Goal: Information Seeking & Learning: Learn about a topic

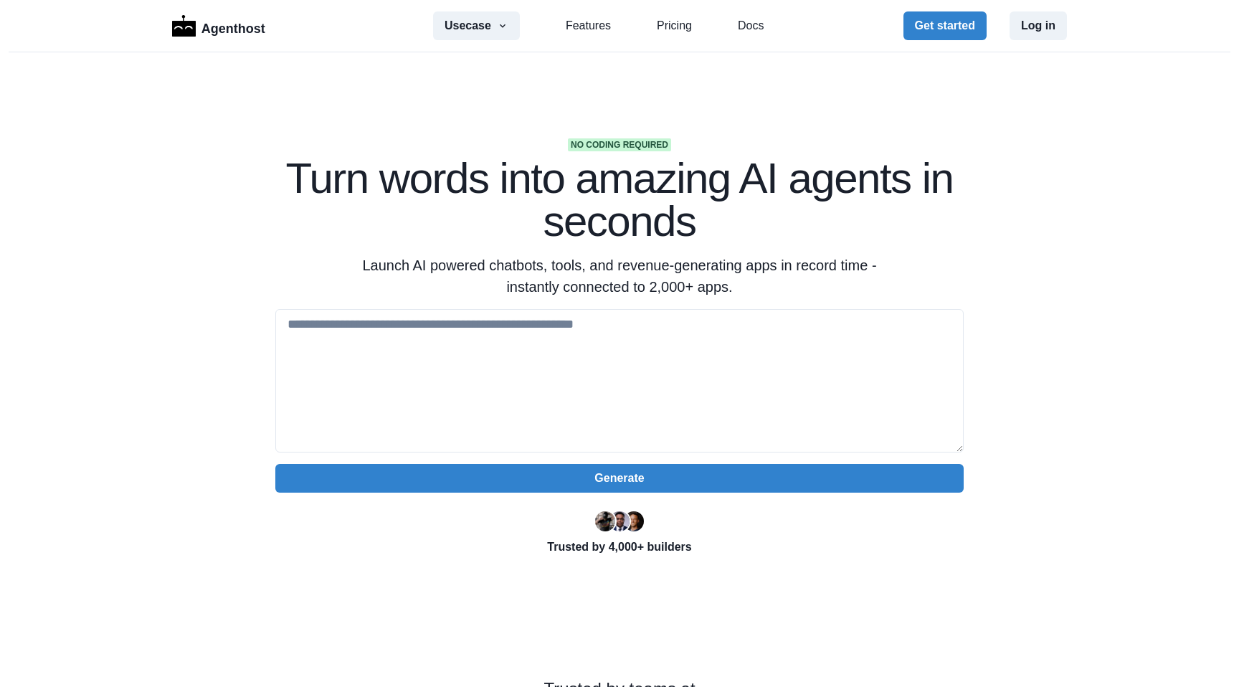
click at [793, 229] on h1 "Turn words into amazing AI agents in seconds" at bounding box center [619, 200] width 688 height 86
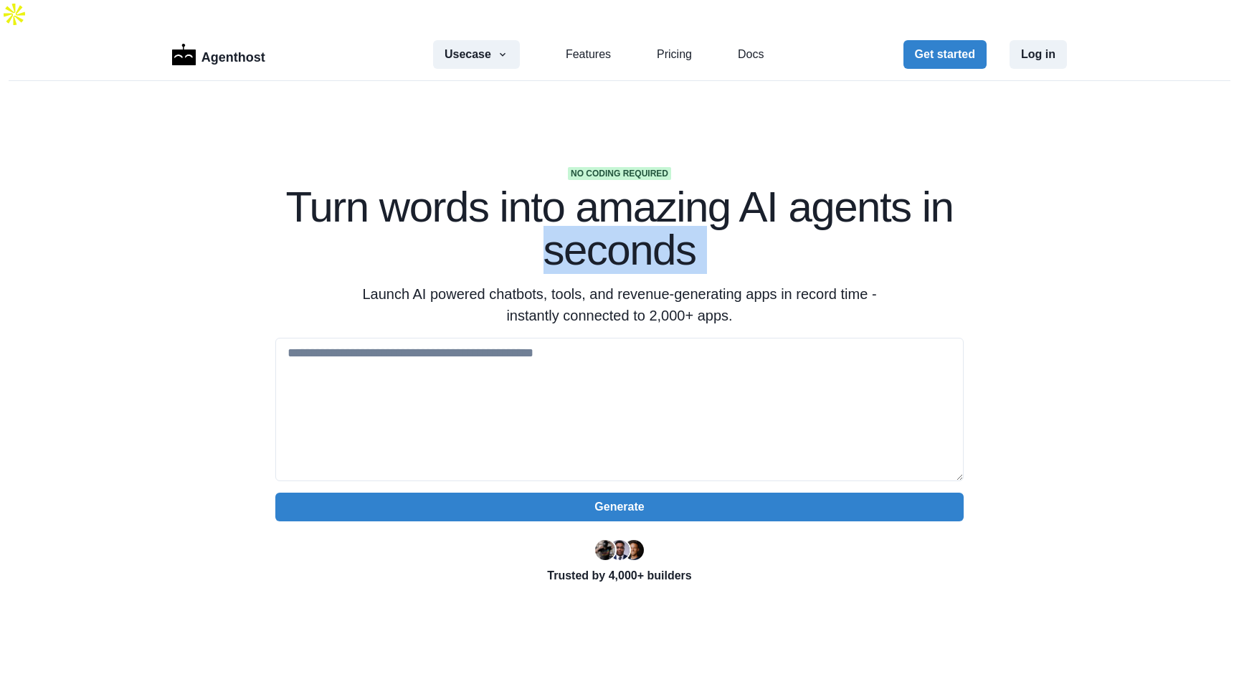
drag, startPoint x: 793, startPoint y: 229, endPoint x: 680, endPoint y: 220, distance: 112.9
click at [680, 220] on h1 "Turn words into amazing AI agents in seconds" at bounding box center [619, 229] width 688 height 86
click at [656, 343] on textarea at bounding box center [619, 409] width 688 height 143
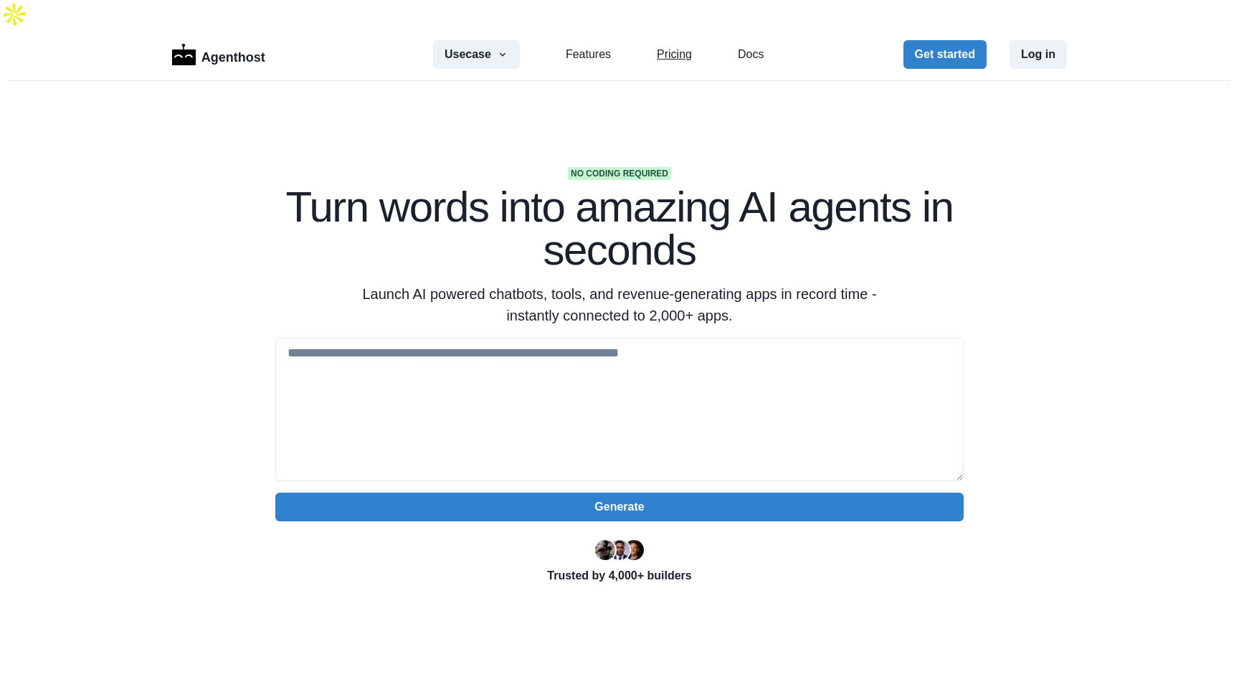
click at [670, 46] on link "Pricing" at bounding box center [674, 54] width 35 height 17
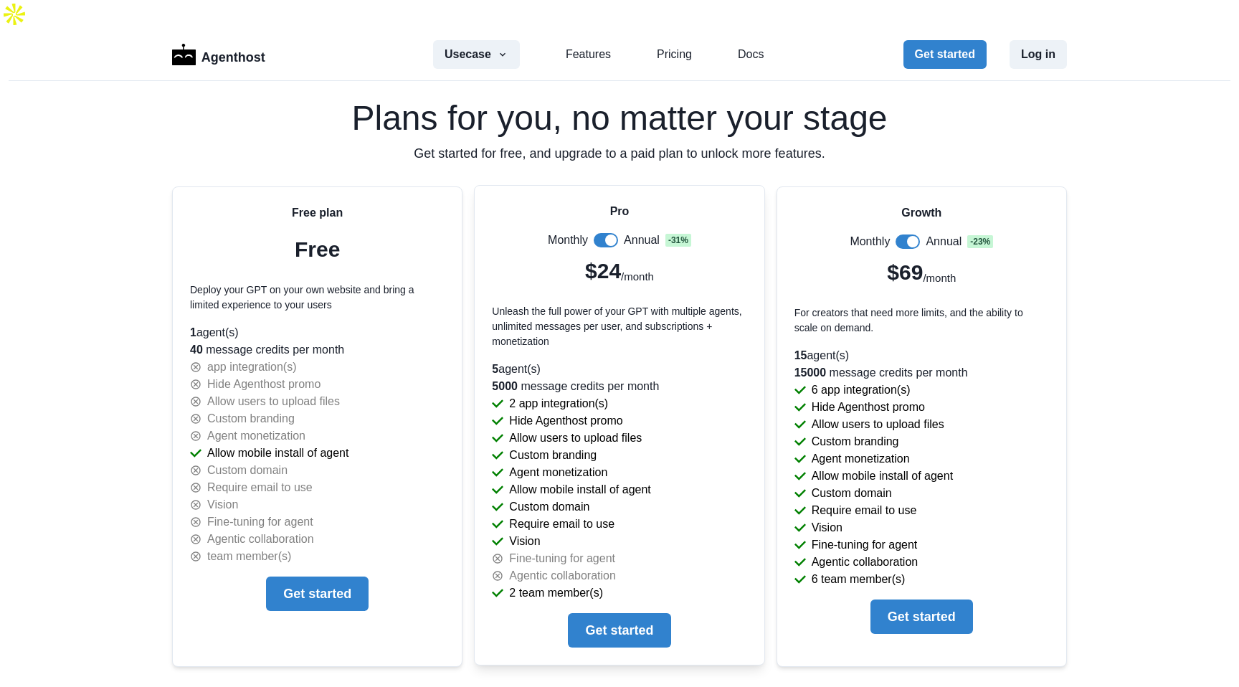
scroll to position [3002, 0]
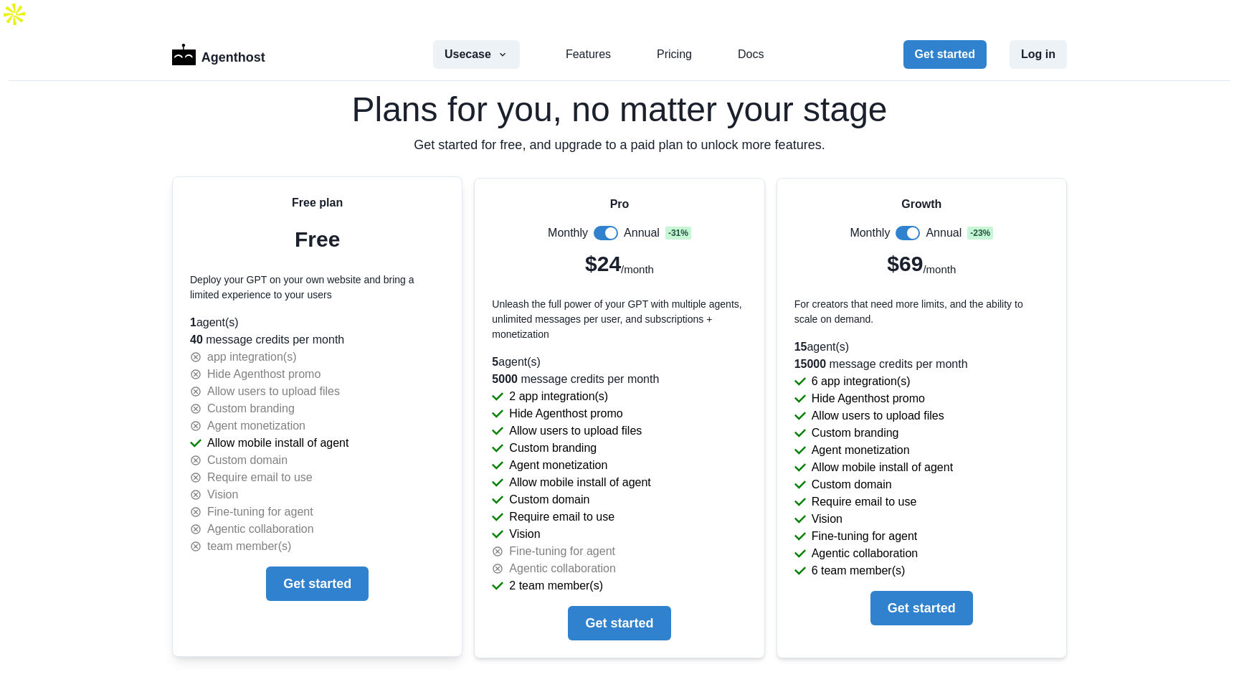
drag, startPoint x: 270, startPoint y: 300, endPoint x: 375, endPoint y: 300, distance: 104.7
click at [375, 314] on p "1 agent(s)" at bounding box center [317, 322] width 255 height 17
click at [370, 331] on p "40 message credits per month" at bounding box center [317, 339] width 255 height 17
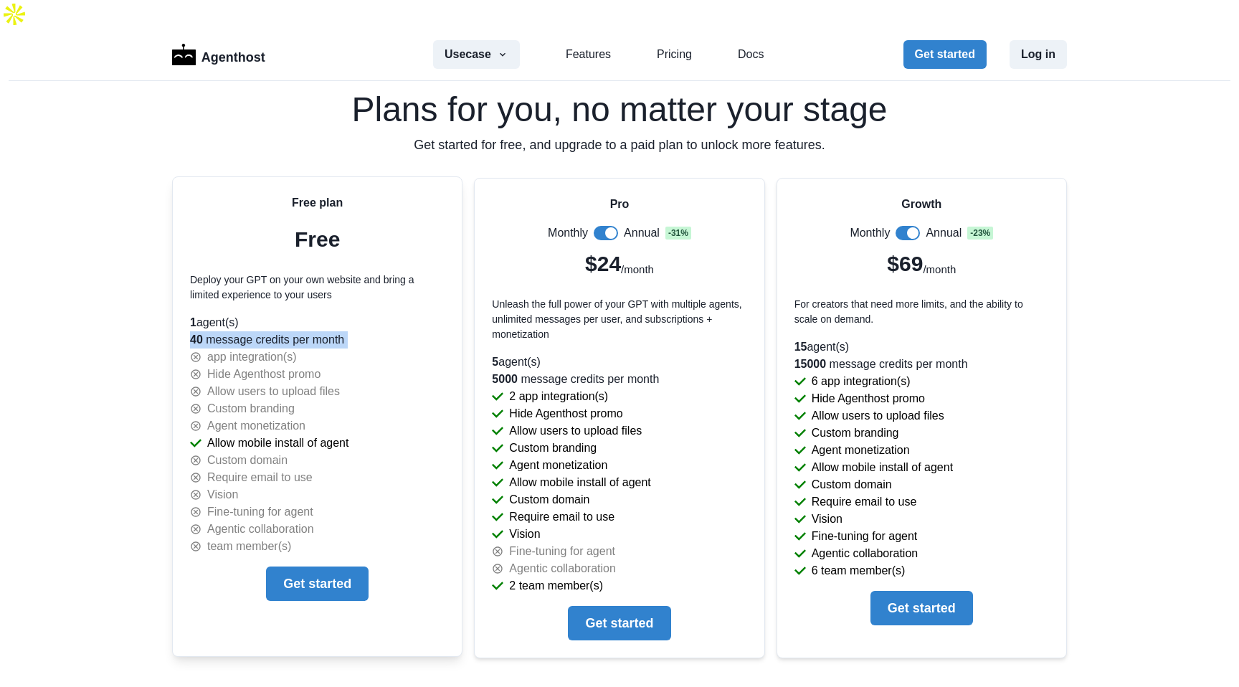
click at [370, 331] on p "40 message credits per month" at bounding box center [317, 339] width 255 height 17
drag, startPoint x: 368, startPoint y: 271, endPoint x: 334, endPoint y: 279, distance: 35.3
click at [334, 279] on div "Free plan Free Deploy your GPT on your own website and bring a limited experien…" at bounding box center [317, 254] width 255 height 120
click at [335, 279] on div "Free plan Free Deploy your GPT on your own website and bring a limited experien…" at bounding box center [317, 254] width 255 height 120
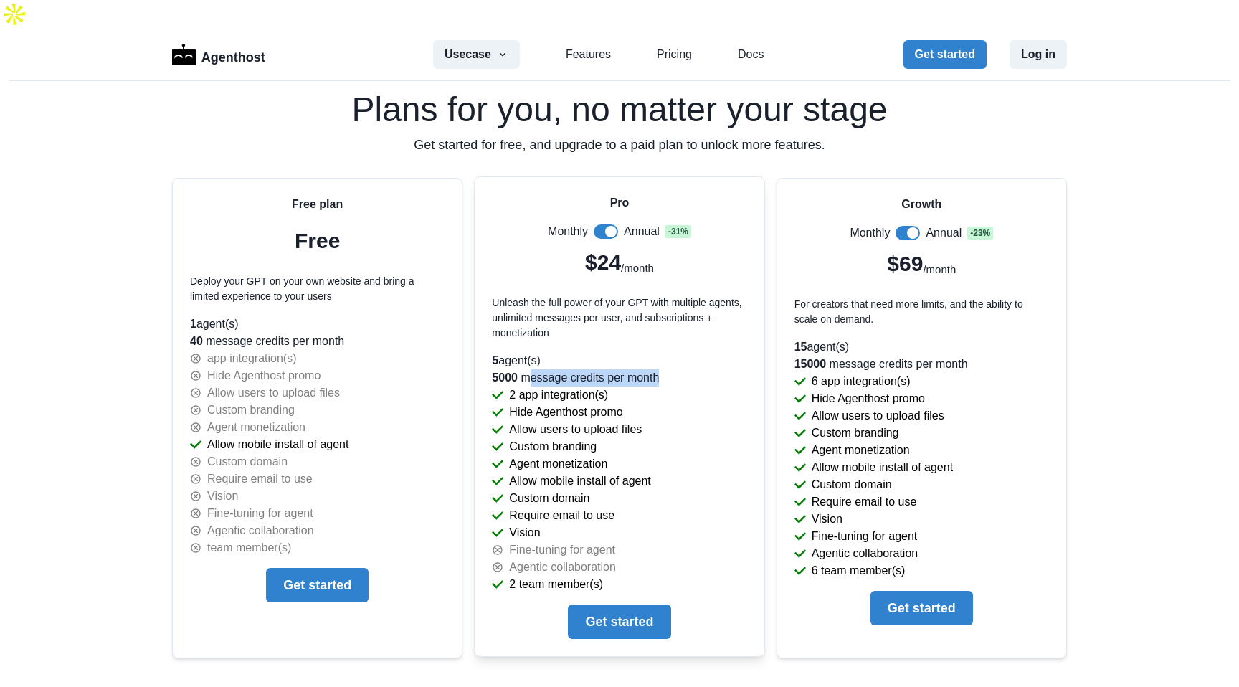
drag, startPoint x: 532, startPoint y: 350, endPoint x: 665, endPoint y: 344, distance: 132.8
click at [665, 369] on p "5000 message credits per month" at bounding box center [619, 377] width 255 height 17
drag, startPoint x: 693, startPoint y: 344, endPoint x: 555, endPoint y: 343, distance: 138.4
click at [555, 369] on p "5000 message credits per month" at bounding box center [619, 377] width 255 height 17
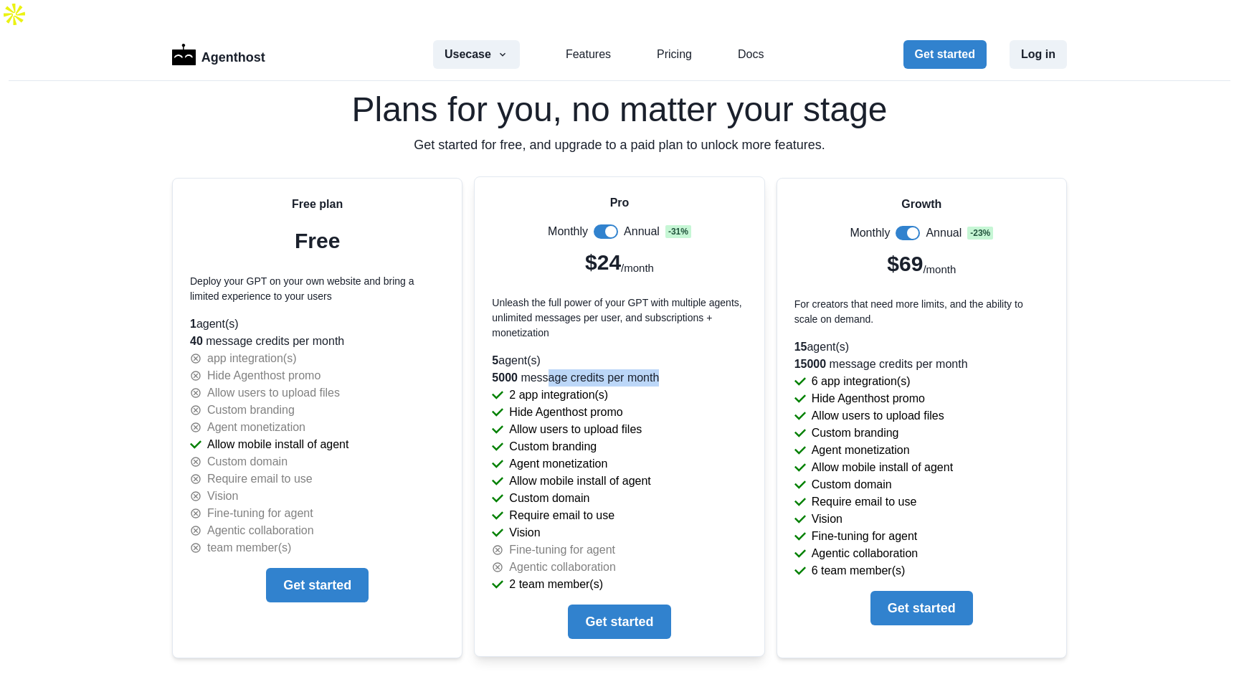
click at [555, 369] on p "5000 message credits per month" at bounding box center [619, 377] width 255 height 17
drag, startPoint x: 530, startPoint y: 386, endPoint x: 625, endPoint y: 386, distance: 95.3
click at [622, 404] on p "Hide Agenthost promo" at bounding box center [565, 412] width 113 height 17
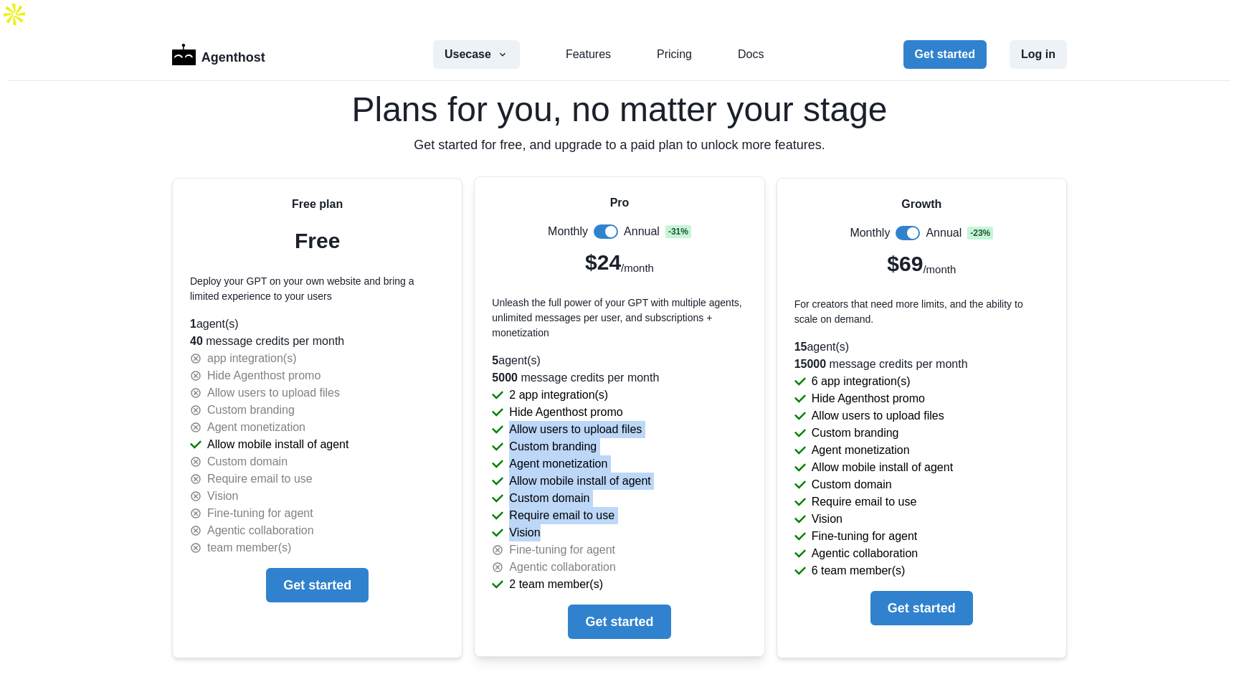
drag, startPoint x: 650, startPoint y: 502, endPoint x: 700, endPoint y: 379, distance: 132.5
click at [700, 379] on div "Pro Monthly Annual - 31 % $24 /month Unleash the full power of your GPT with mu…" at bounding box center [619, 416] width 289 height 479
click at [700, 404] on div "Hide Agenthost promo" at bounding box center [619, 412] width 255 height 17
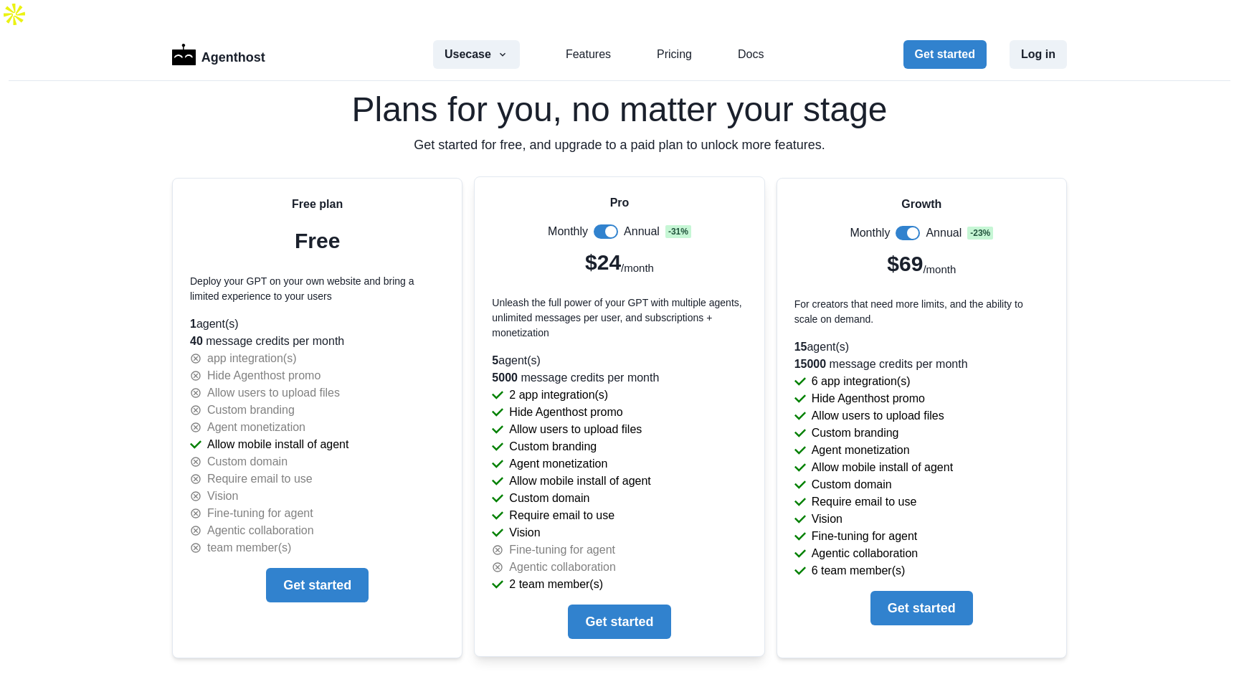
click at [700, 404] on div "Hide Agenthost promo" at bounding box center [619, 412] width 255 height 17
click at [689, 421] on div "Allow users to upload files" at bounding box center [619, 429] width 255 height 17
click at [690, 438] on div "Custom branding" at bounding box center [619, 446] width 255 height 17
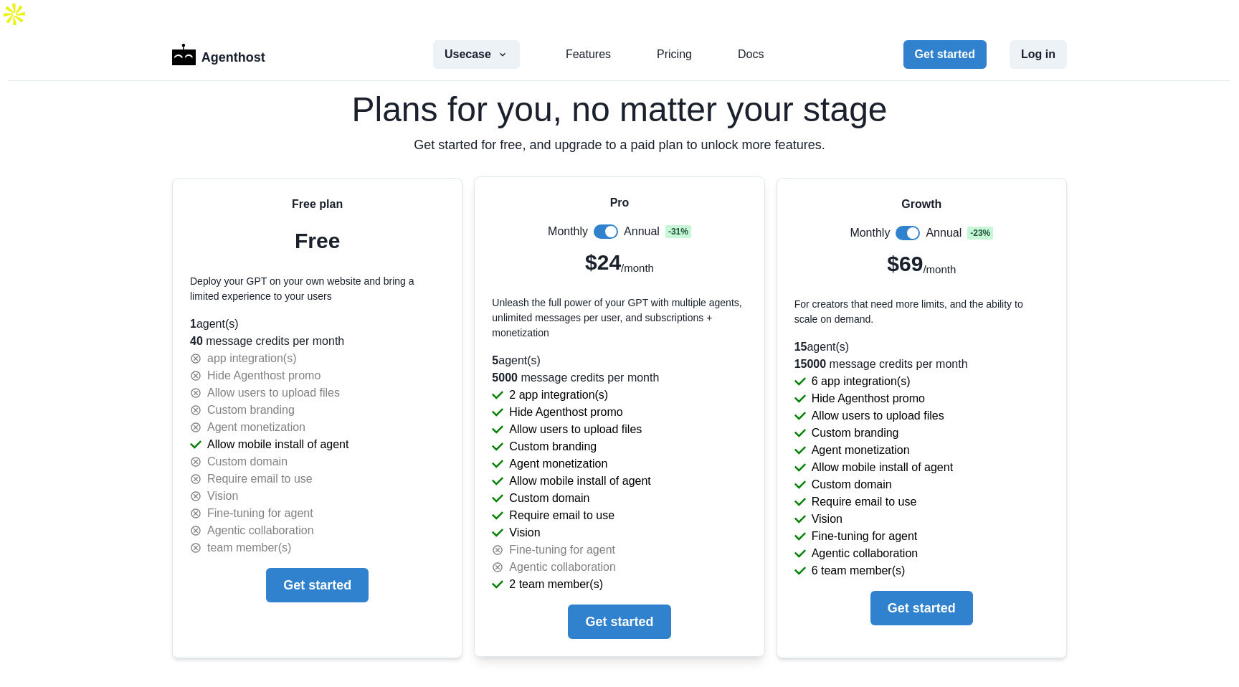
click at [690, 438] on div "Custom branding" at bounding box center [619, 446] width 255 height 17
click at [667, 455] on div "Agent monetization" at bounding box center [619, 463] width 255 height 17
click at [654, 472] on div "Allow mobile install of agent" at bounding box center [619, 480] width 255 height 17
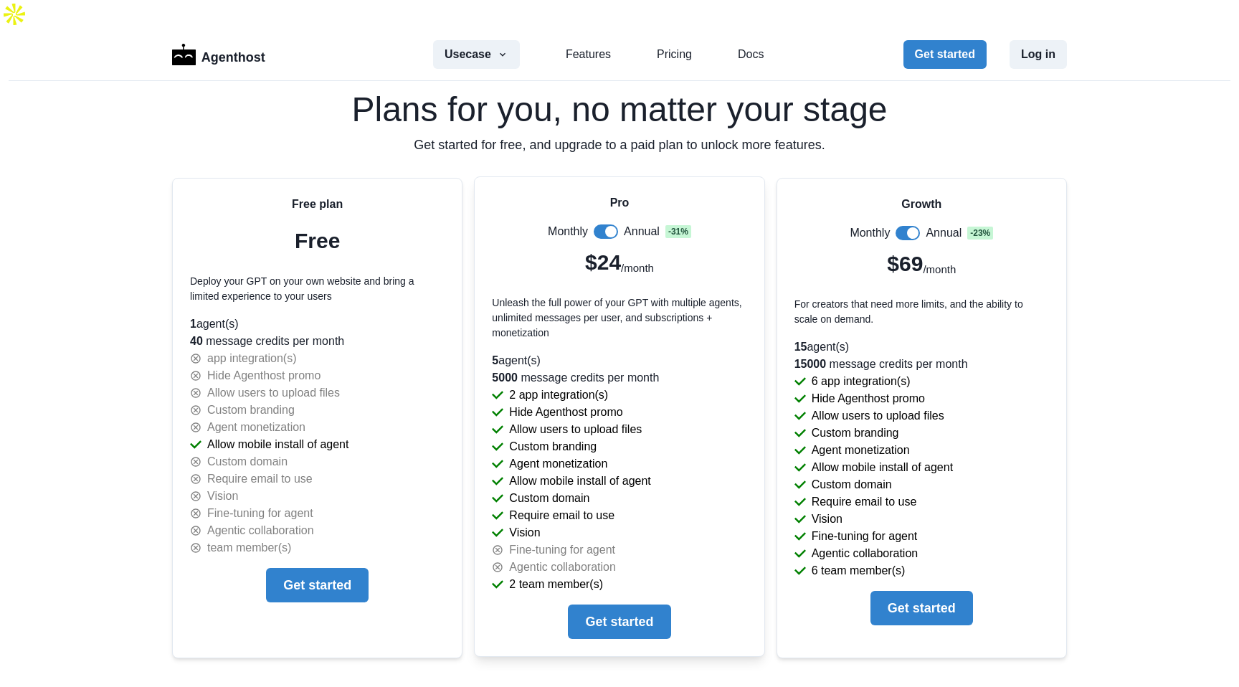
click at [654, 472] on div "Allow mobile install of agent" at bounding box center [619, 480] width 255 height 17
click at [701, 472] on div "Allow mobile install of agent" at bounding box center [619, 480] width 255 height 17
click at [609, 472] on p "Allow mobile install of agent" at bounding box center [579, 480] width 141 height 17
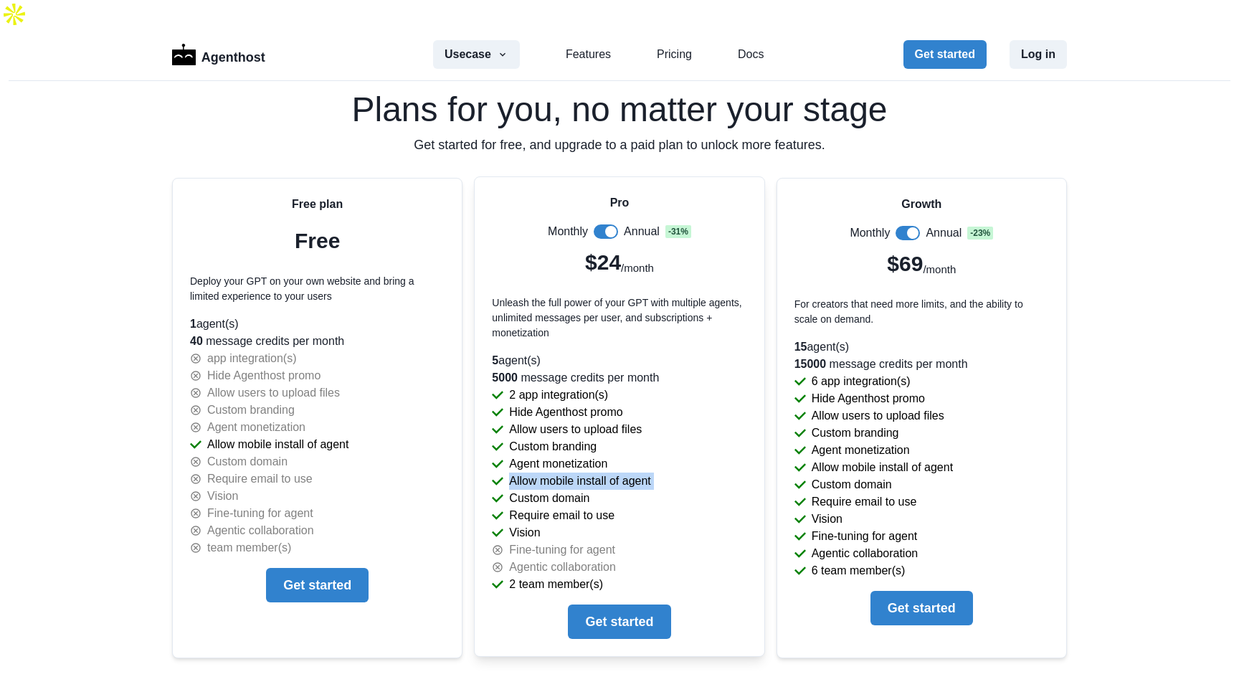
click at [609, 472] on p "Allow mobile install of agent" at bounding box center [579, 480] width 141 height 17
click at [600, 507] on p "Require email to use" at bounding box center [561, 515] width 105 height 17
click at [566, 524] on div "Vision" at bounding box center [619, 532] width 255 height 17
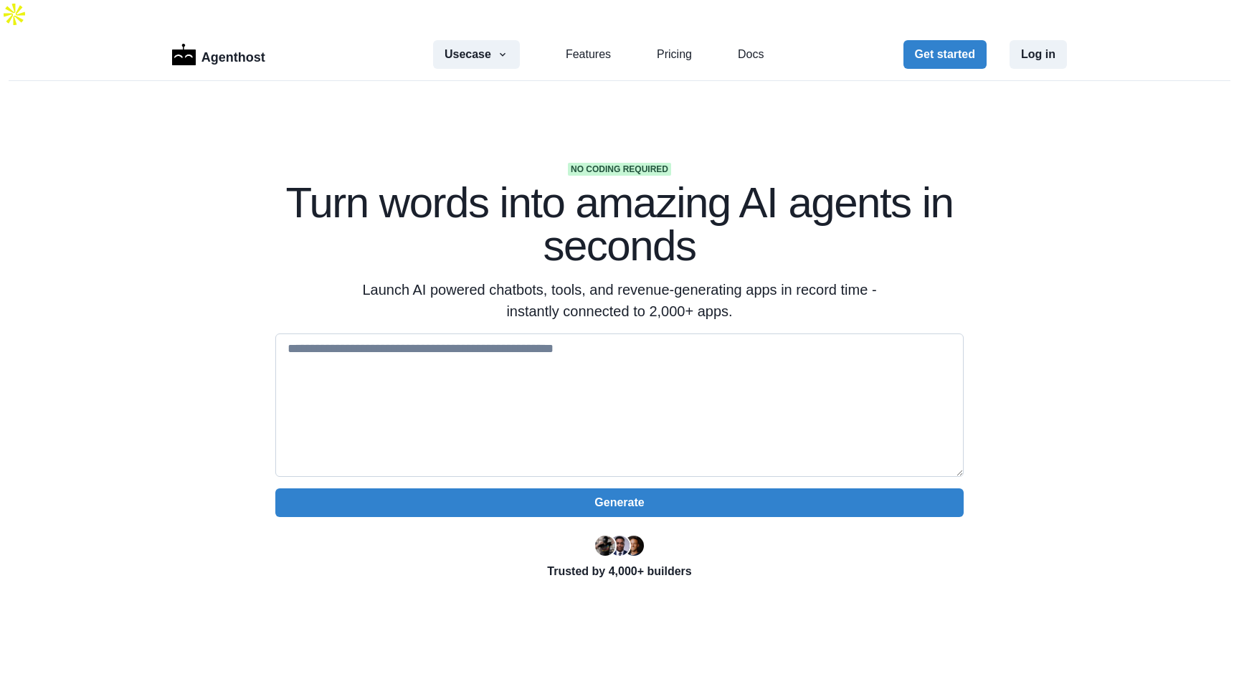
scroll to position [0, 0]
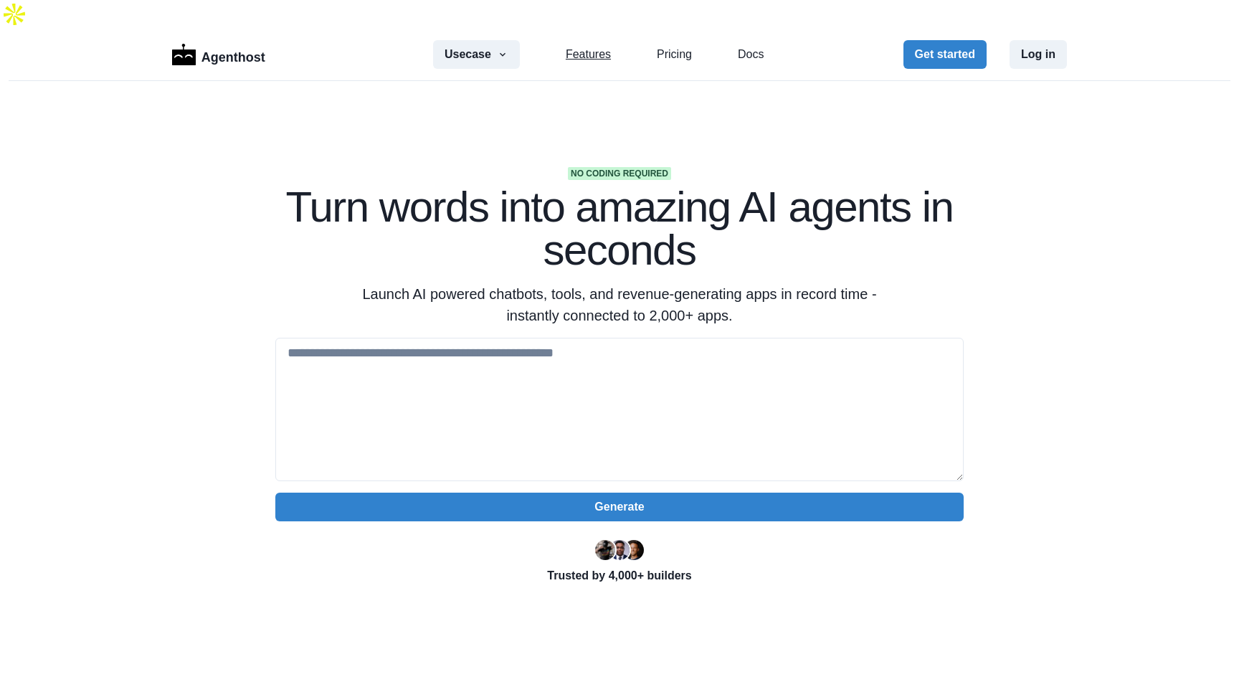
click at [607, 46] on link "Features" at bounding box center [588, 54] width 45 height 17
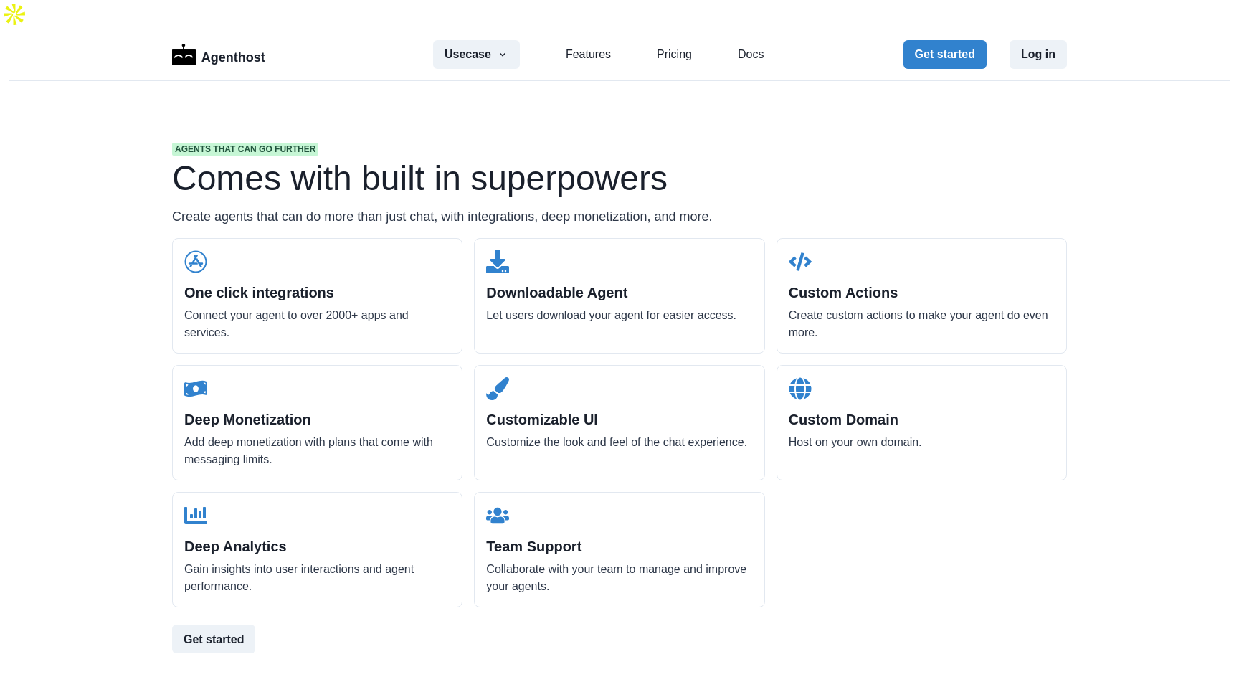
click at [675, 40] on div "Usecase AI SaaS Customer Support SMS Chatbot Sales Marketing Education Features…" at bounding box center [598, 54] width 330 height 29
click at [675, 46] on link "Pricing" at bounding box center [674, 54] width 35 height 17
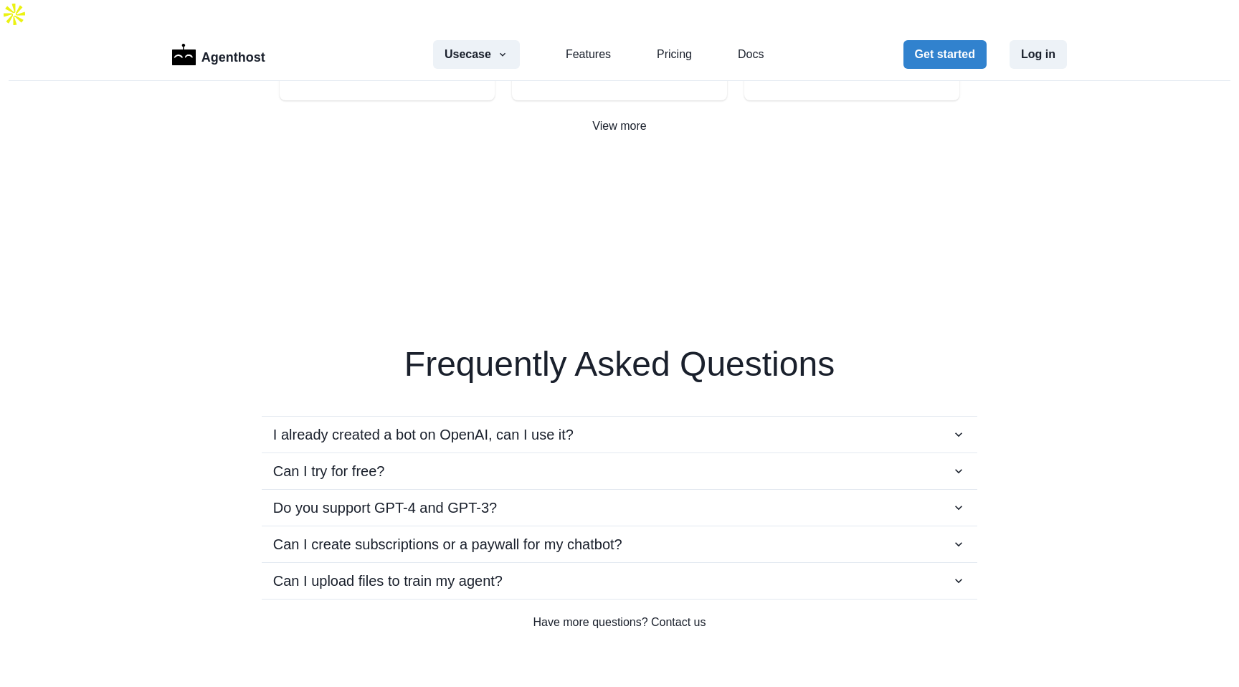
click at [727, 40] on div "Usecase AI SaaS Customer Support SMS Chatbot Sales Marketing Education Features…" at bounding box center [598, 54] width 330 height 29
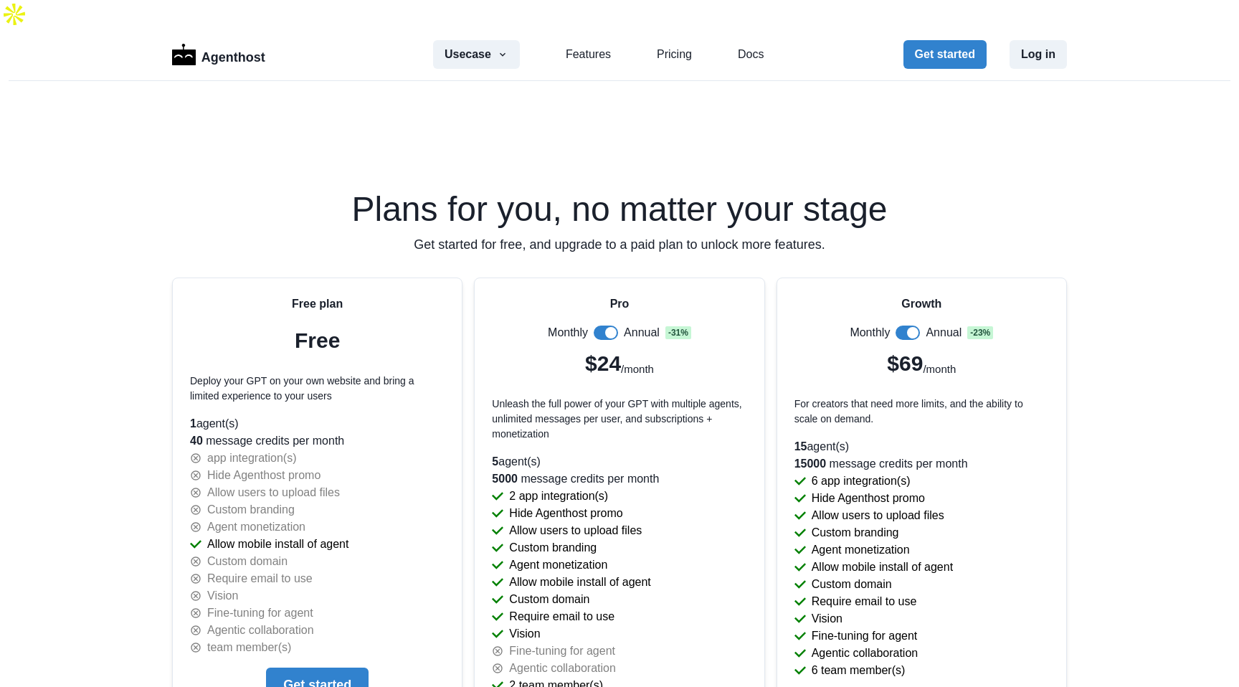
scroll to position [2921, 0]
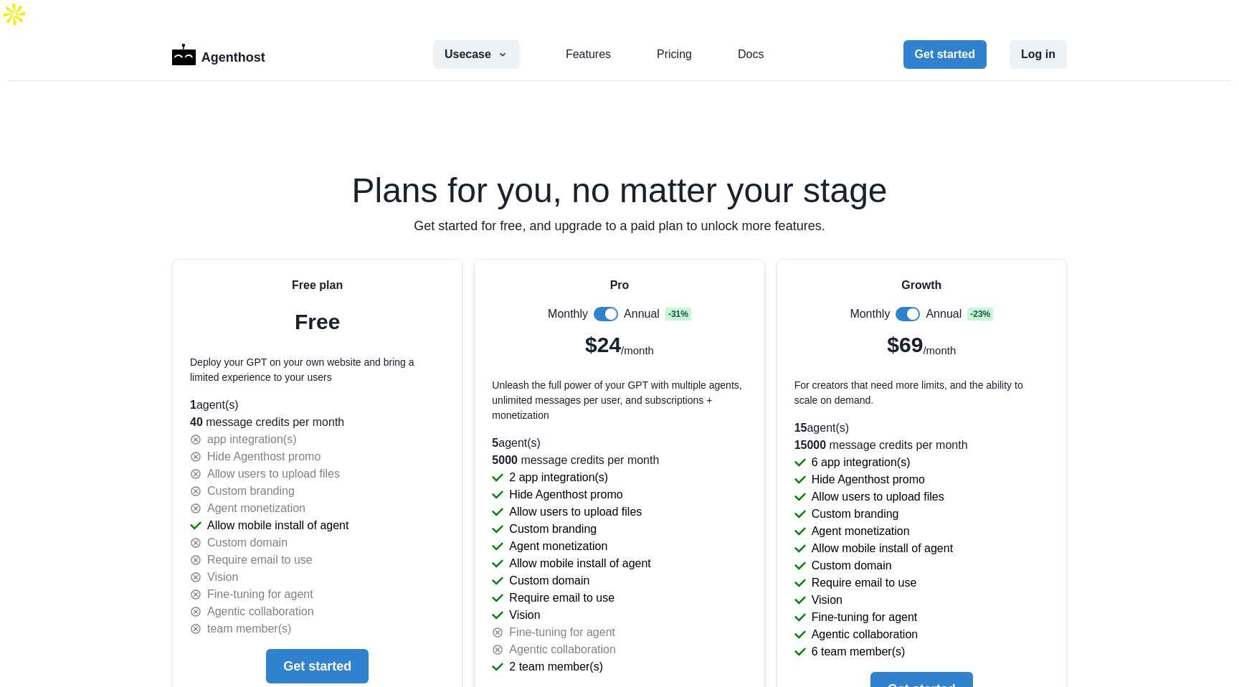
click at [733, 40] on div "Usecase AI SaaS Customer Support SMS Chatbot Sales Marketing Education Features…" at bounding box center [598, 54] width 330 height 29
click at [741, 46] on link "Docs" at bounding box center [751, 54] width 26 height 17
